Goal: Task Accomplishment & Management: Complete application form

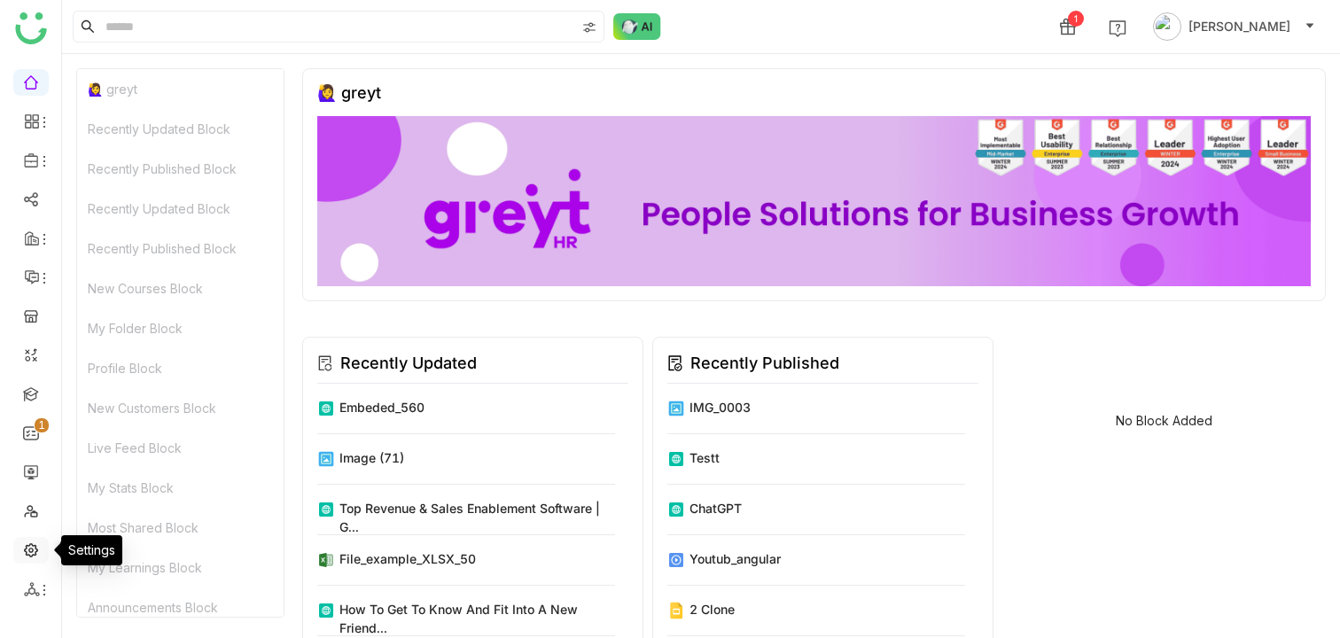
click at [30, 556] on link at bounding box center [31, 548] width 16 height 15
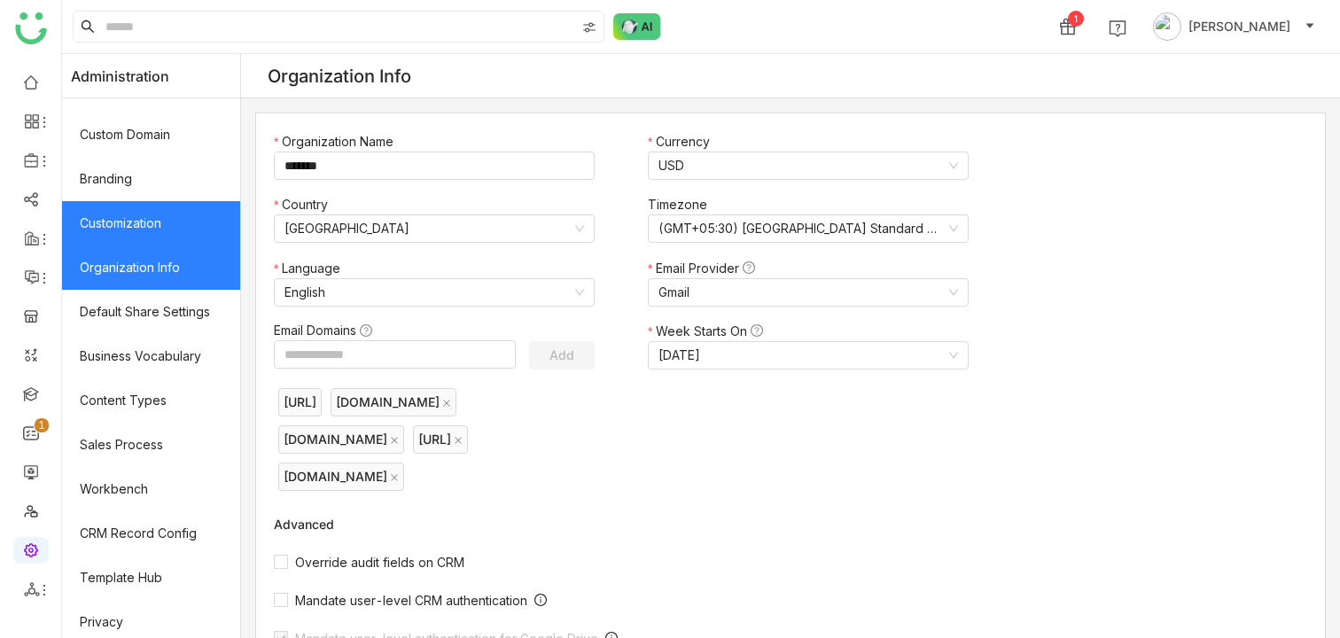
scroll to position [302, 0]
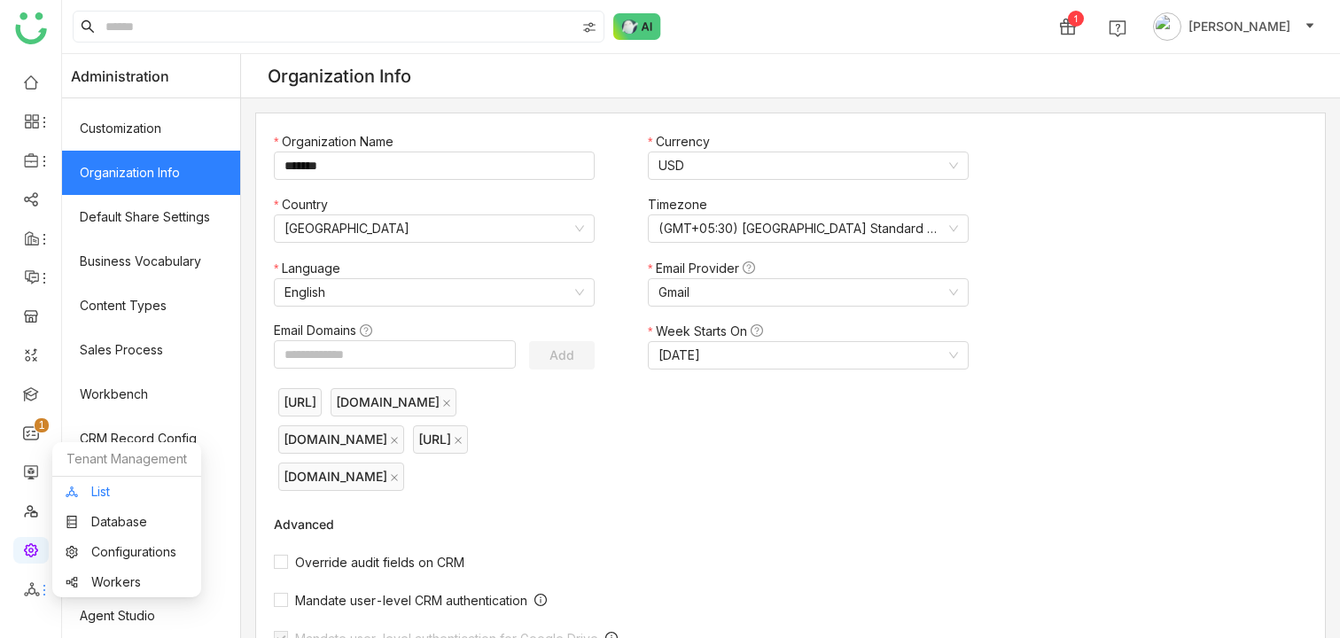
click at [105, 494] on link "List" at bounding box center [127, 492] width 122 height 12
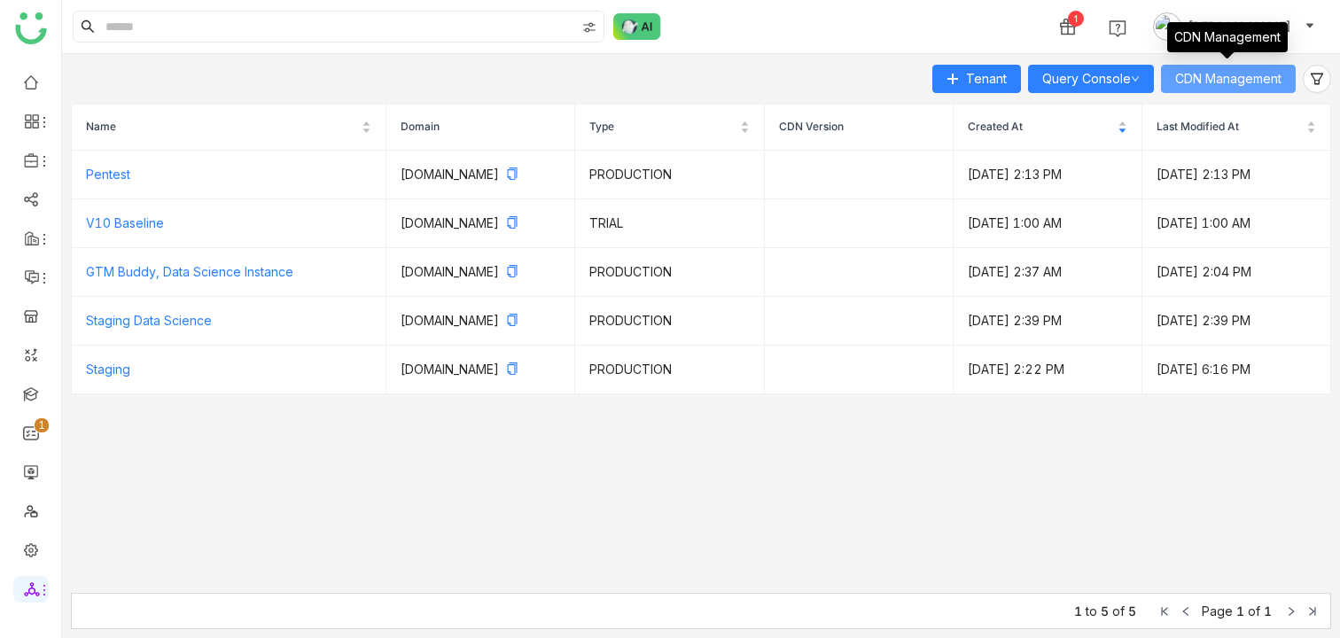
click at [1207, 82] on span "CDN Management" at bounding box center [1228, 78] width 106 height 19
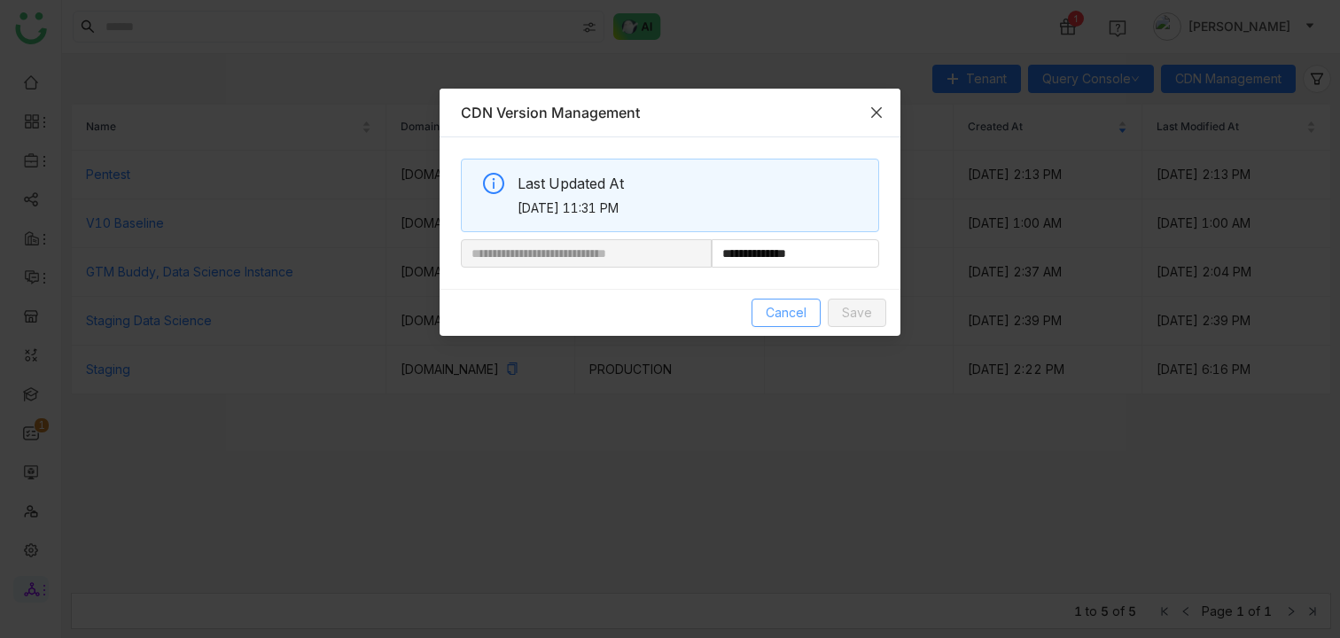
click at [786, 310] on span "Cancel" at bounding box center [786, 312] width 41 height 19
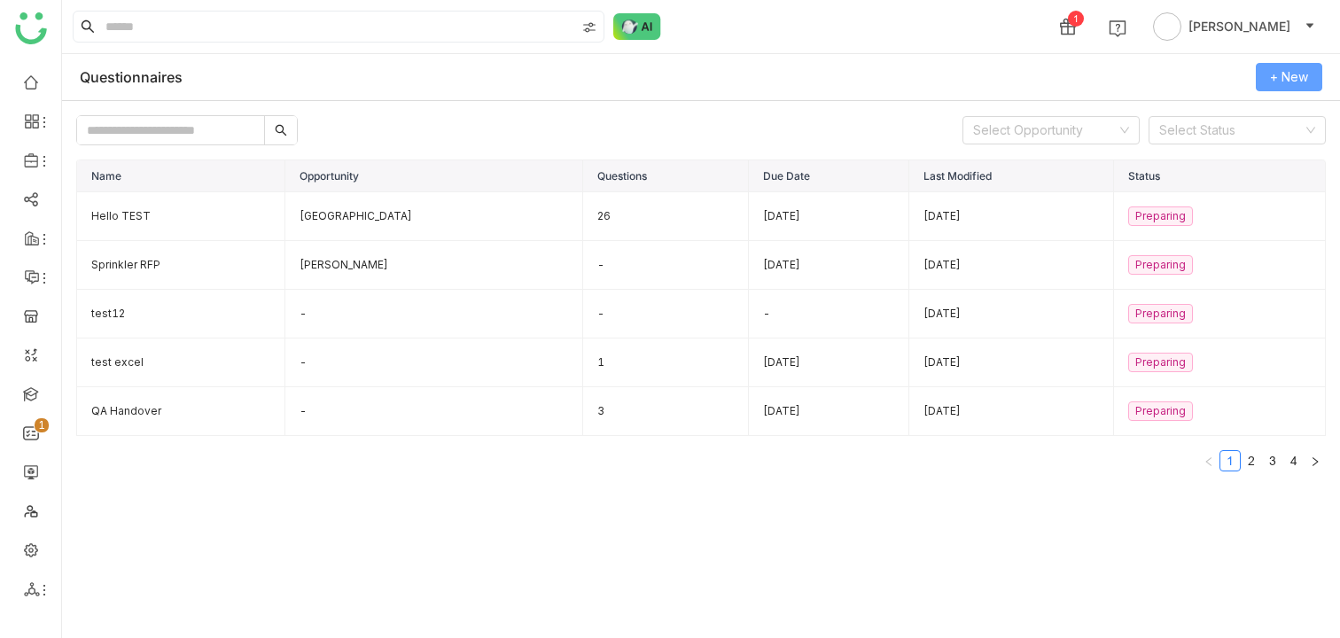
click at [1288, 82] on span "+ New" at bounding box center [1289, 76] width 38 height 19
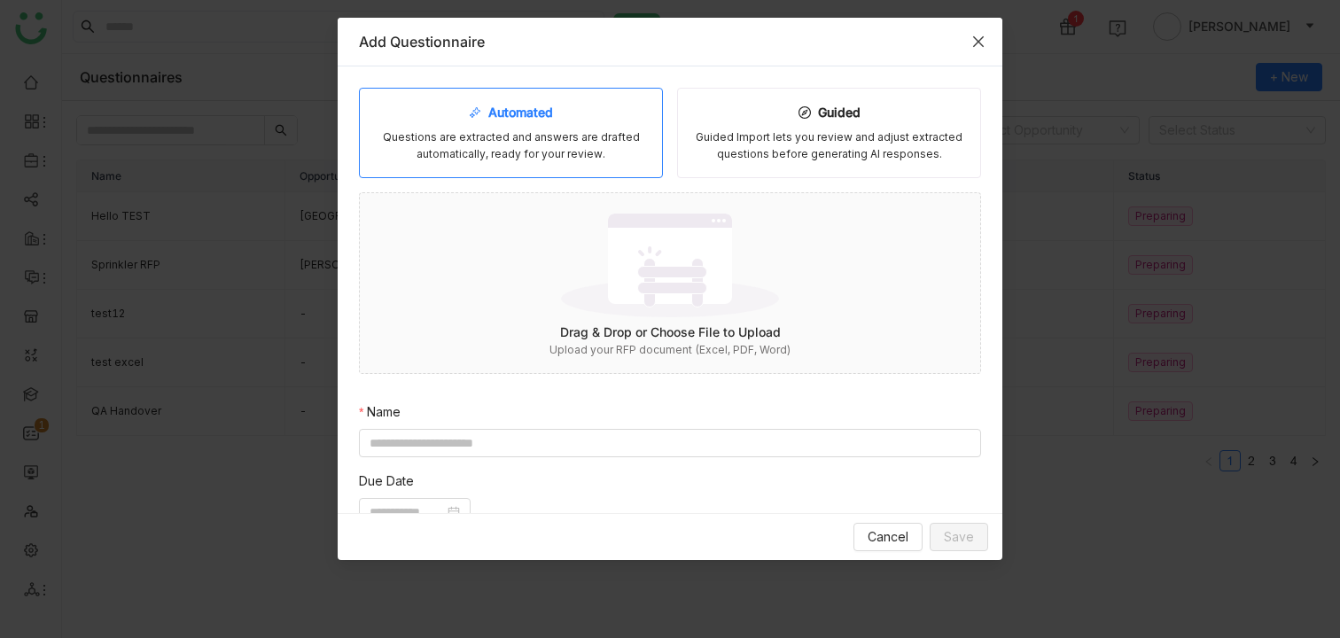
click at [978, 40] on icon "Close" at bounding box center [978, 41] width 11 height 11
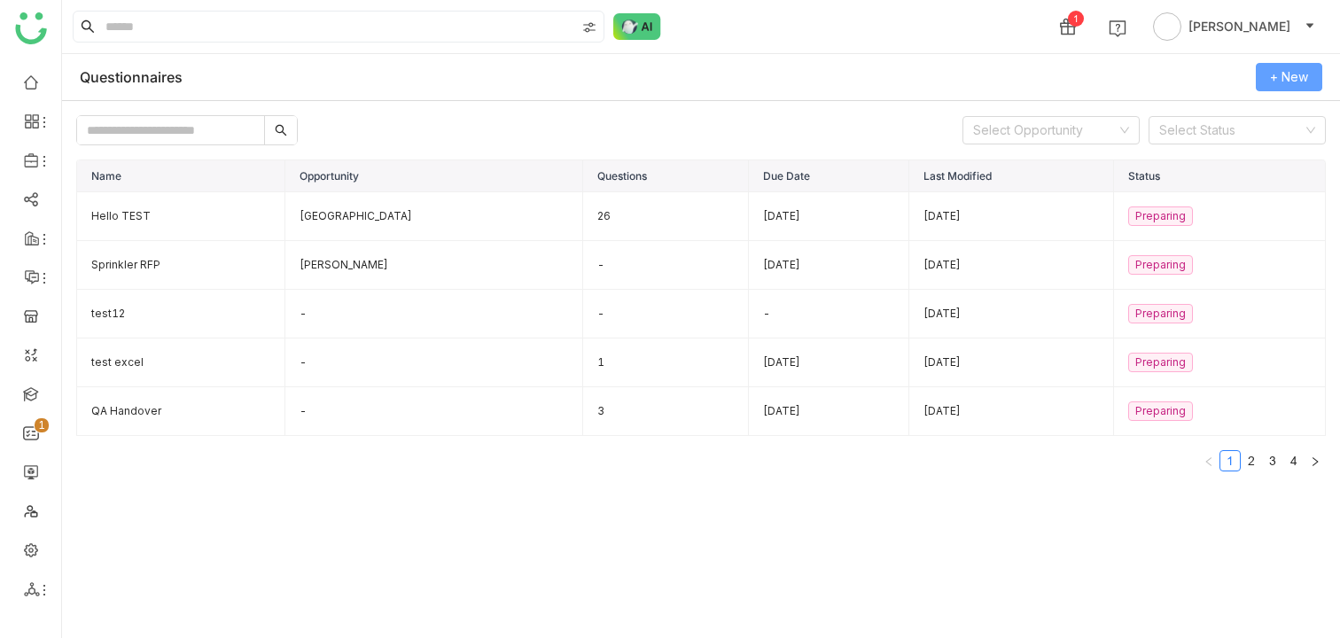
click at [1300, 80] on span "+ New" at bounding box center [1289, 76] width 38 height 19
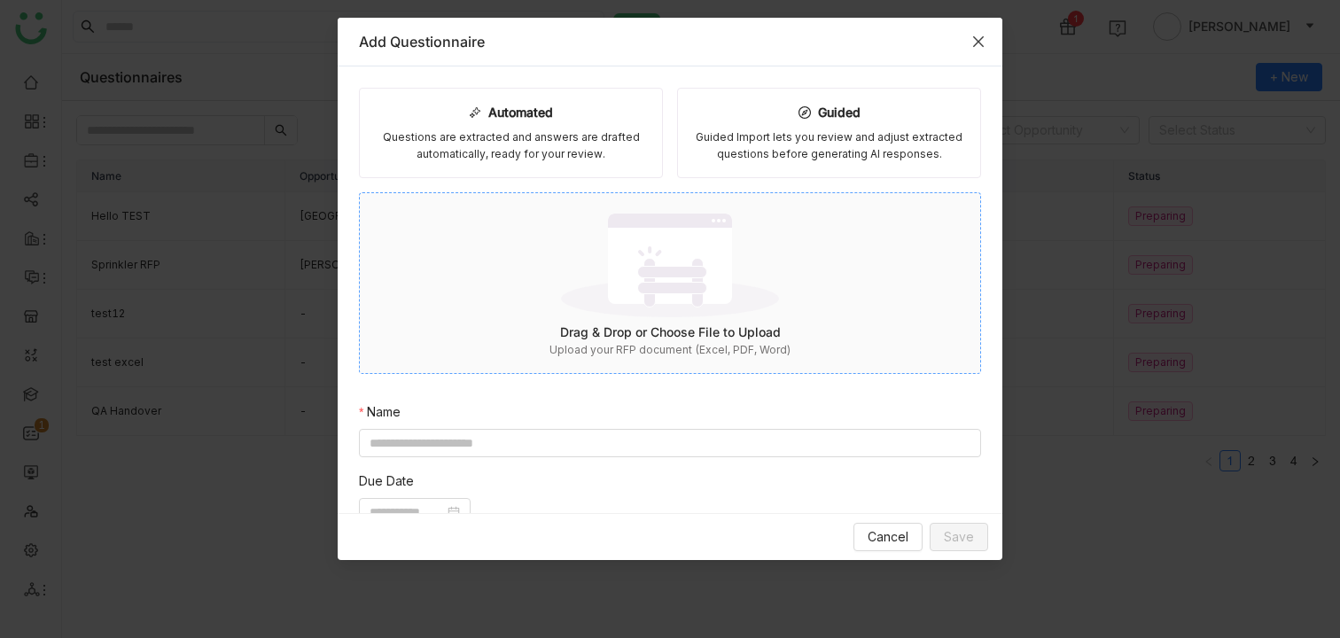
scroll to position [335, 0]
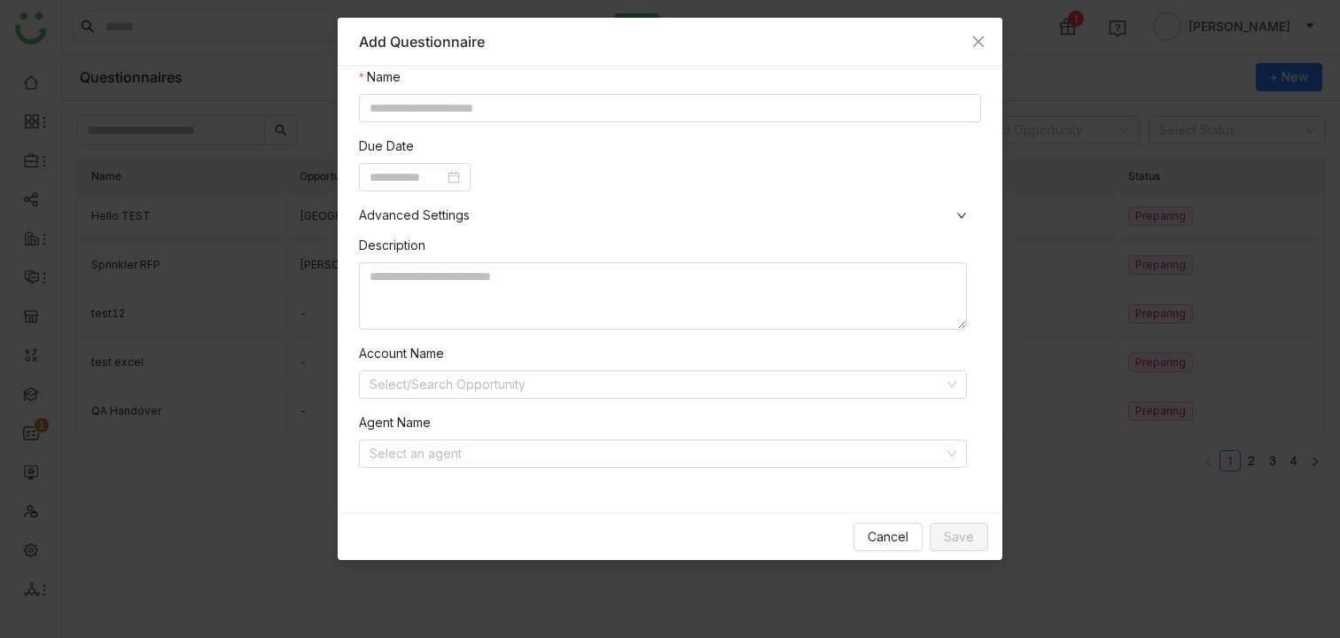
click at [893, 520] on div "Cancel Save" at bounding box center [670, 536] width 665 height 47
click at [890, 529] on span "Cancel" at bounding box center [887, 536] width 41 height 19
